Goal: Information Seeking & Learning: Check status

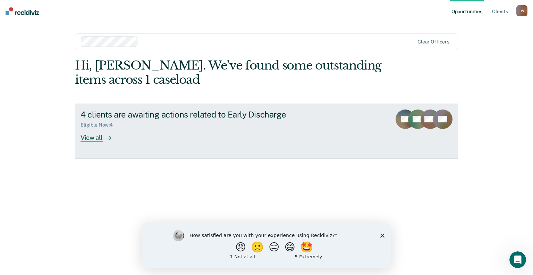
click at [96, 138] on div "View all" at bounding box center [100, 135] width 39 height 14
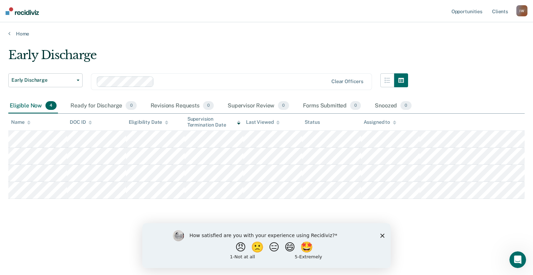
click at [382, 236] on icon "Close survey" at bounding box center [382, 235] width 4 height 4
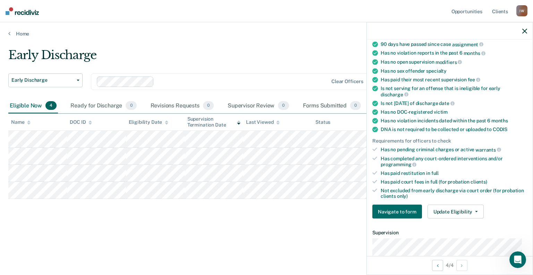
scroll to position [104, 0]
